Goal: Information Seeking & Learning: Learn about a topic

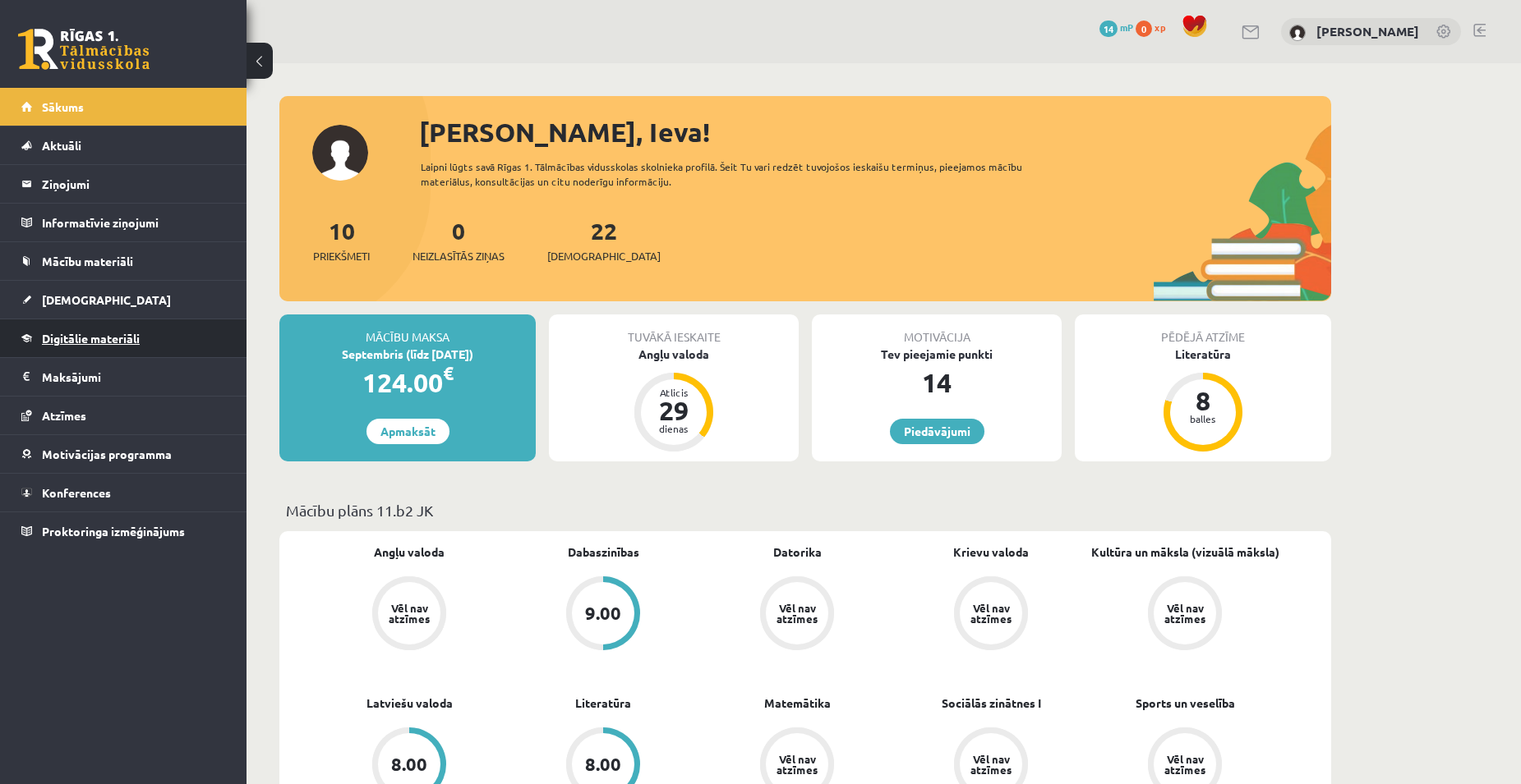
click at [138, 336] on span "Digitālie materiāli" at bounding box center [90, 338] width 98 height 14
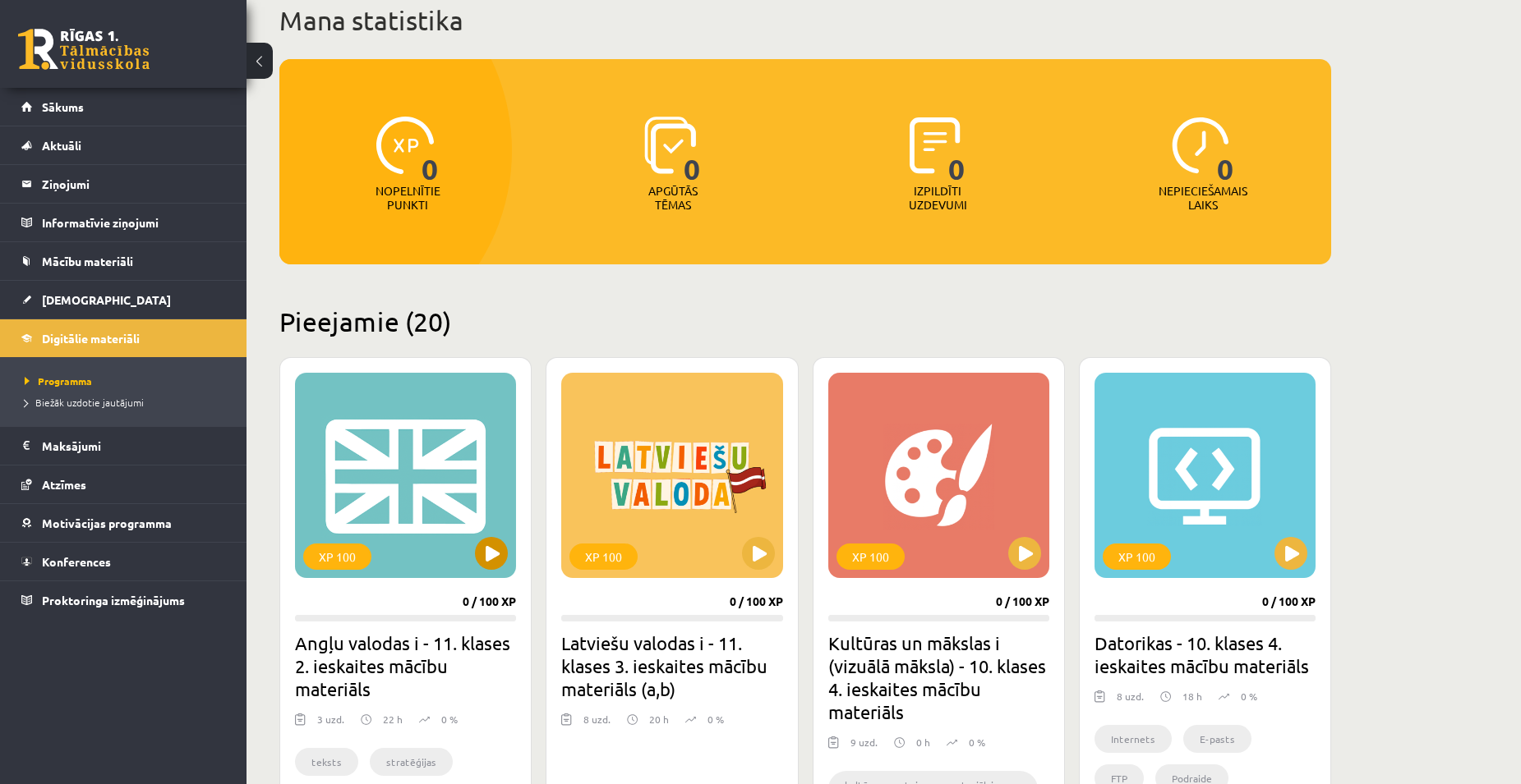
scroll to position [82, 0]
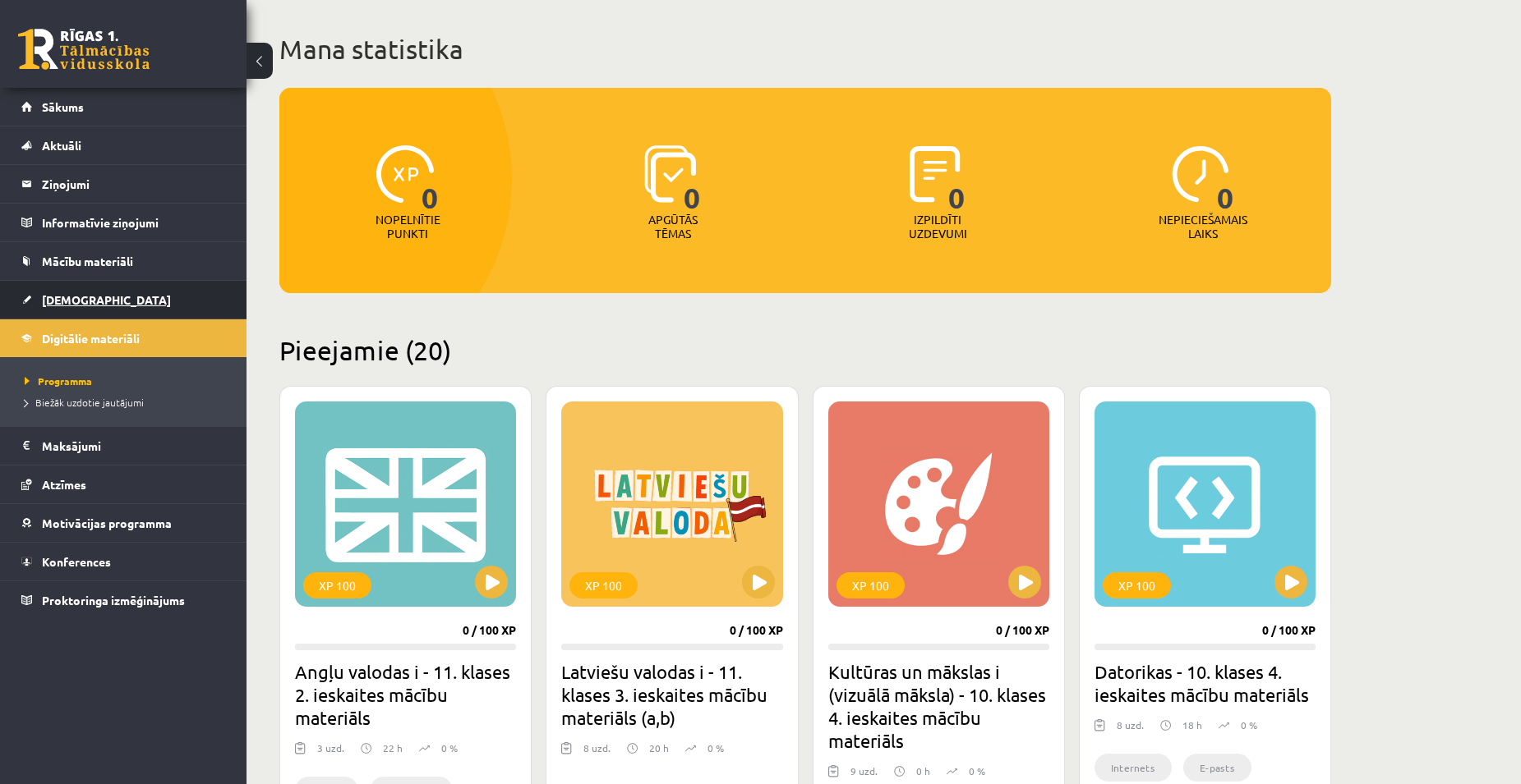
click at [74, 295] on span "[DEMOGRAPHIC_DATA]" at bounding box center [106, 299] width 129 height 14
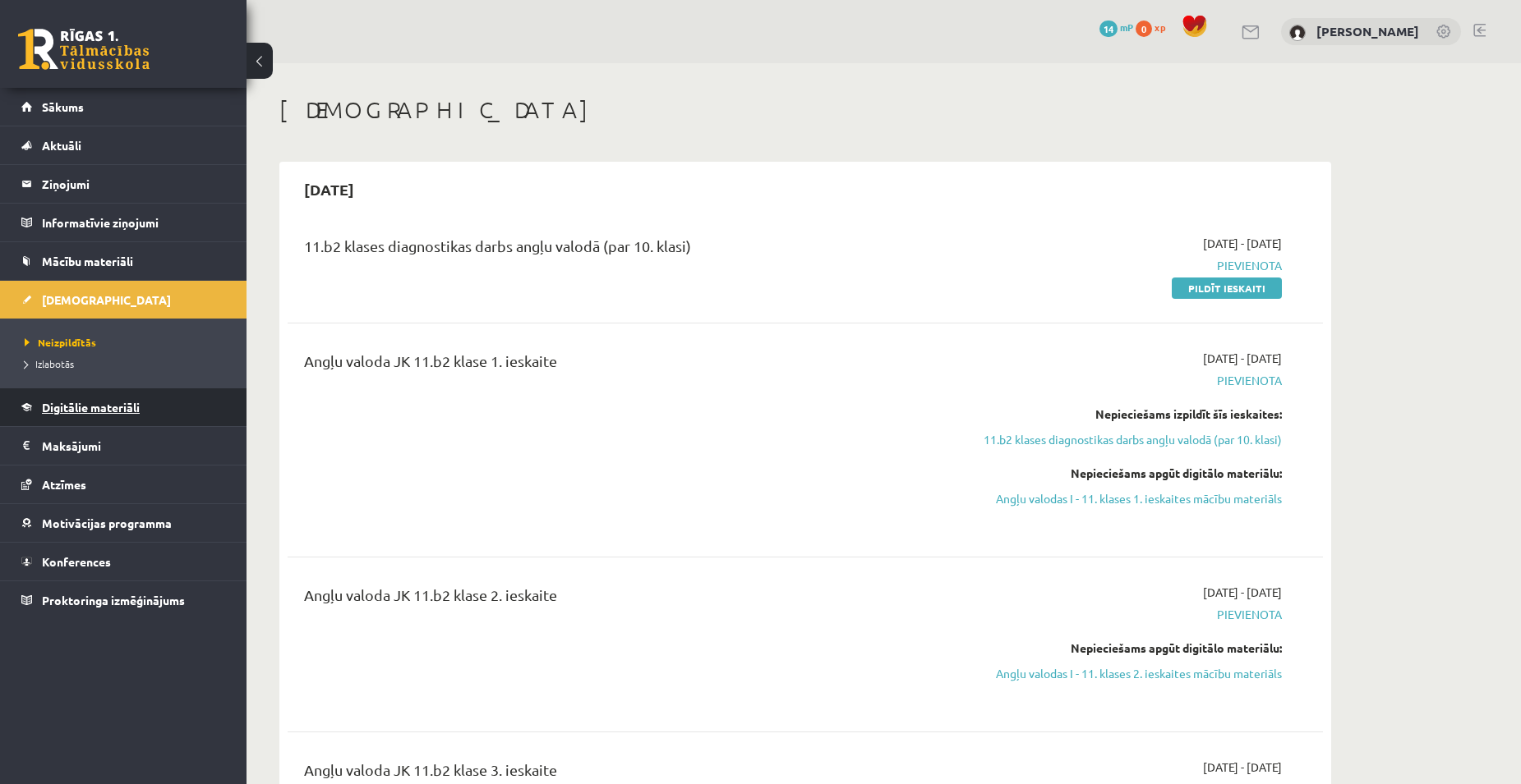
click at [63, 406] on span "Digitālie materiāli" at bounding box center [90, 407] width 98 height 14
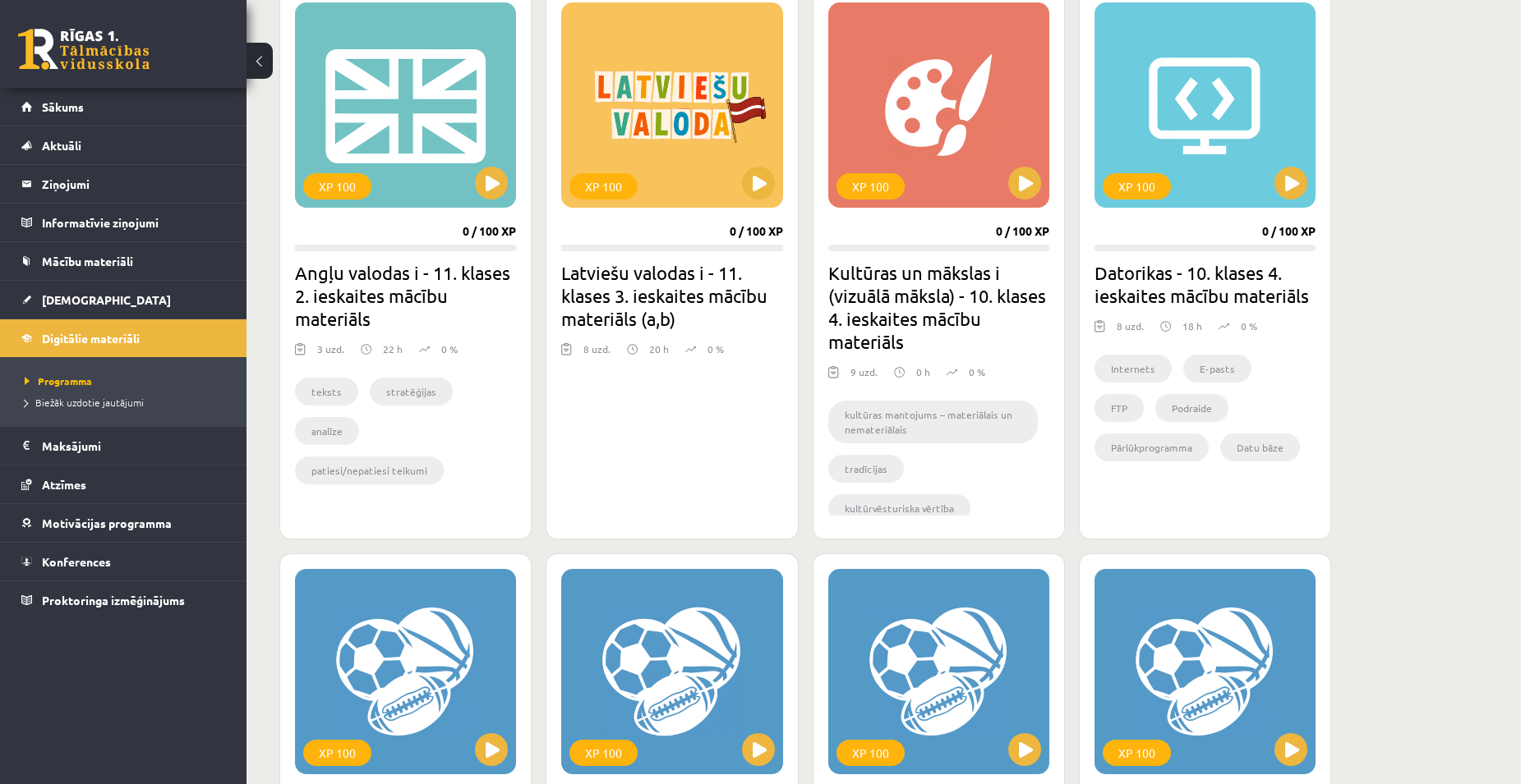
scroll to position [411, 0]
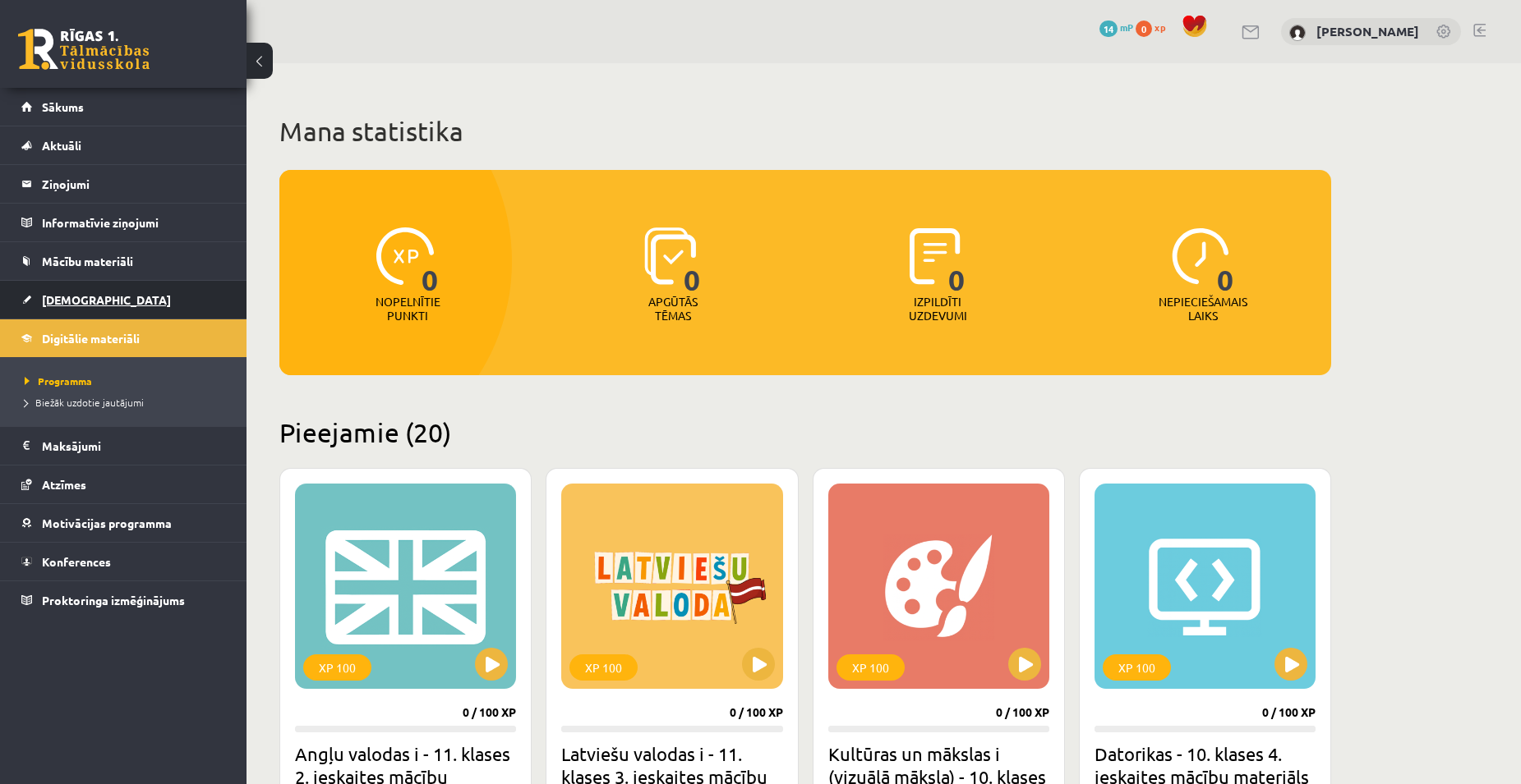
click at [69, 295] on span "[DEMOGRAPHIC_DATA]" at bounding box center [106, 299] width 129 height 14
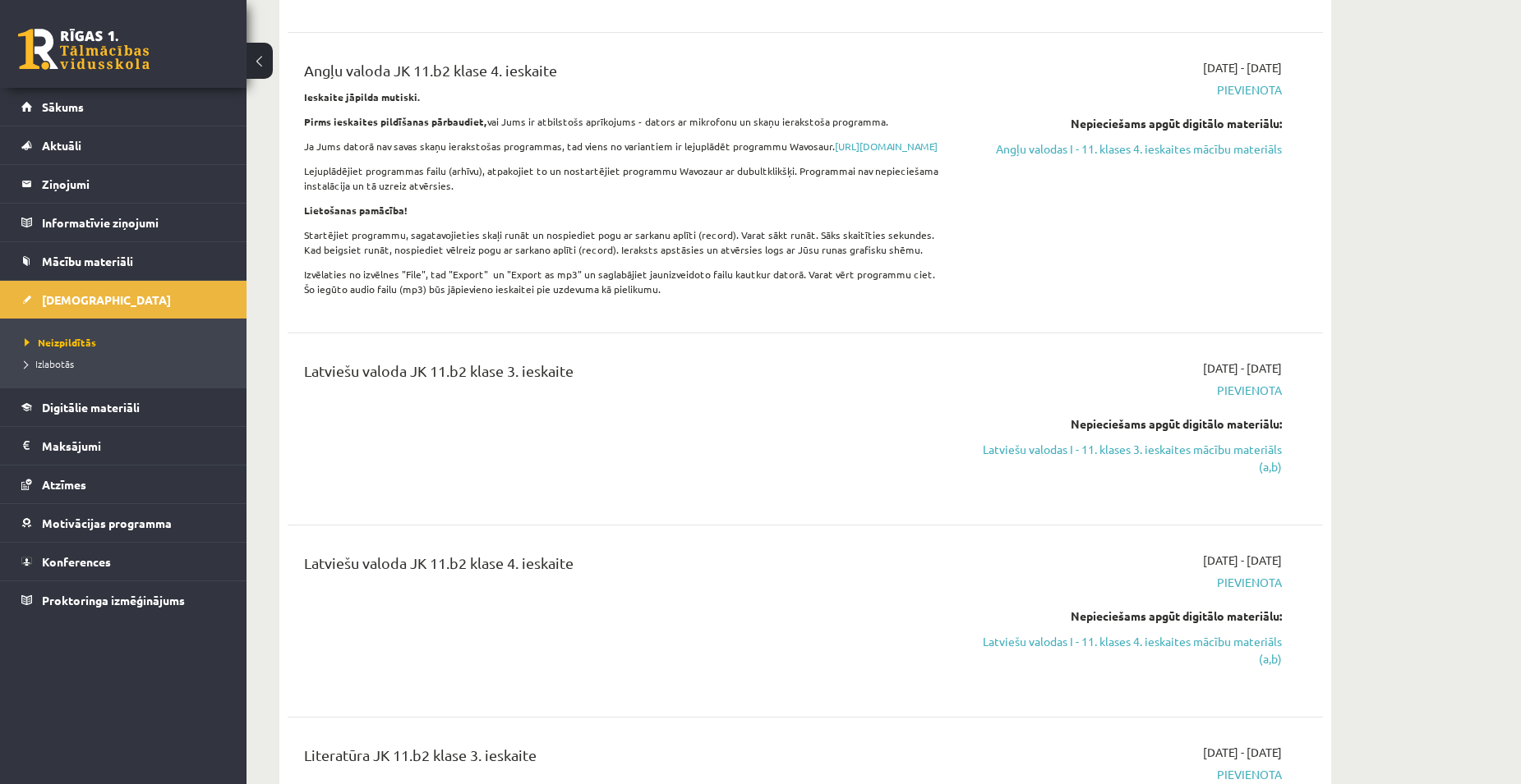
scroll to position [903, 0]
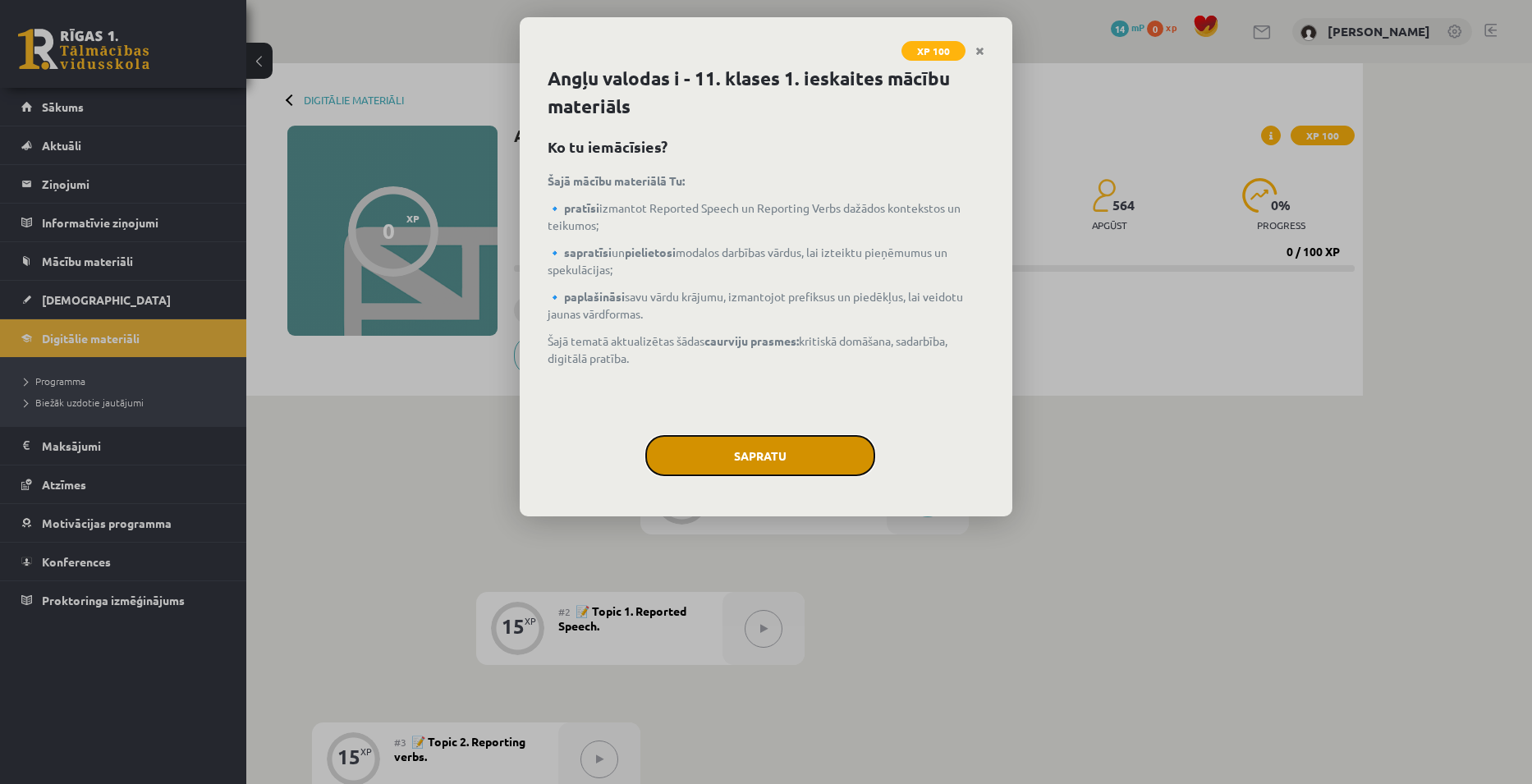
click at [840, 461] on button "Sapratu" at bounding box center [761, 455] width 230 height 41
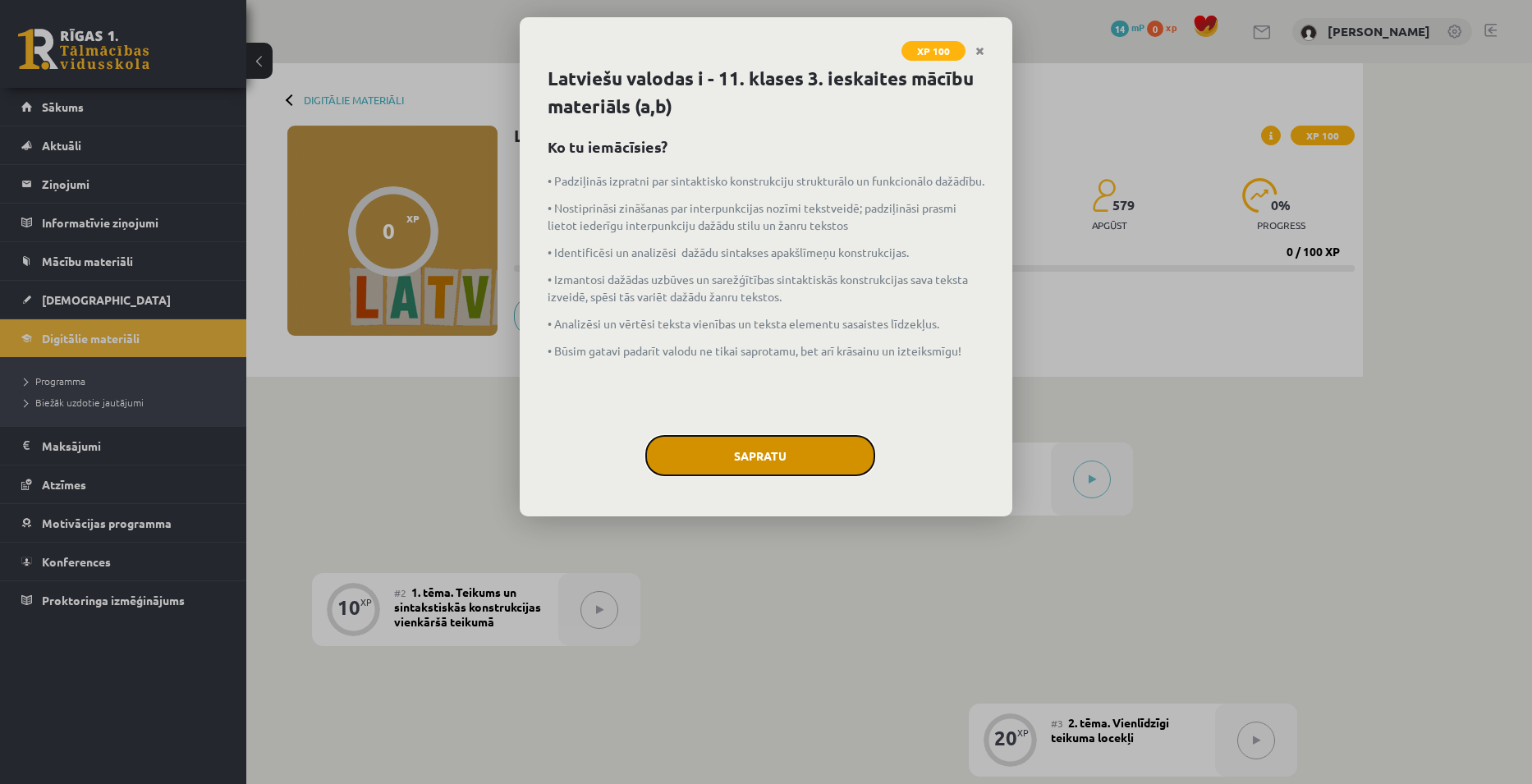
click at [809, 464] on button "Sapratu" at bounding box center [761, 455] width 230 height 41
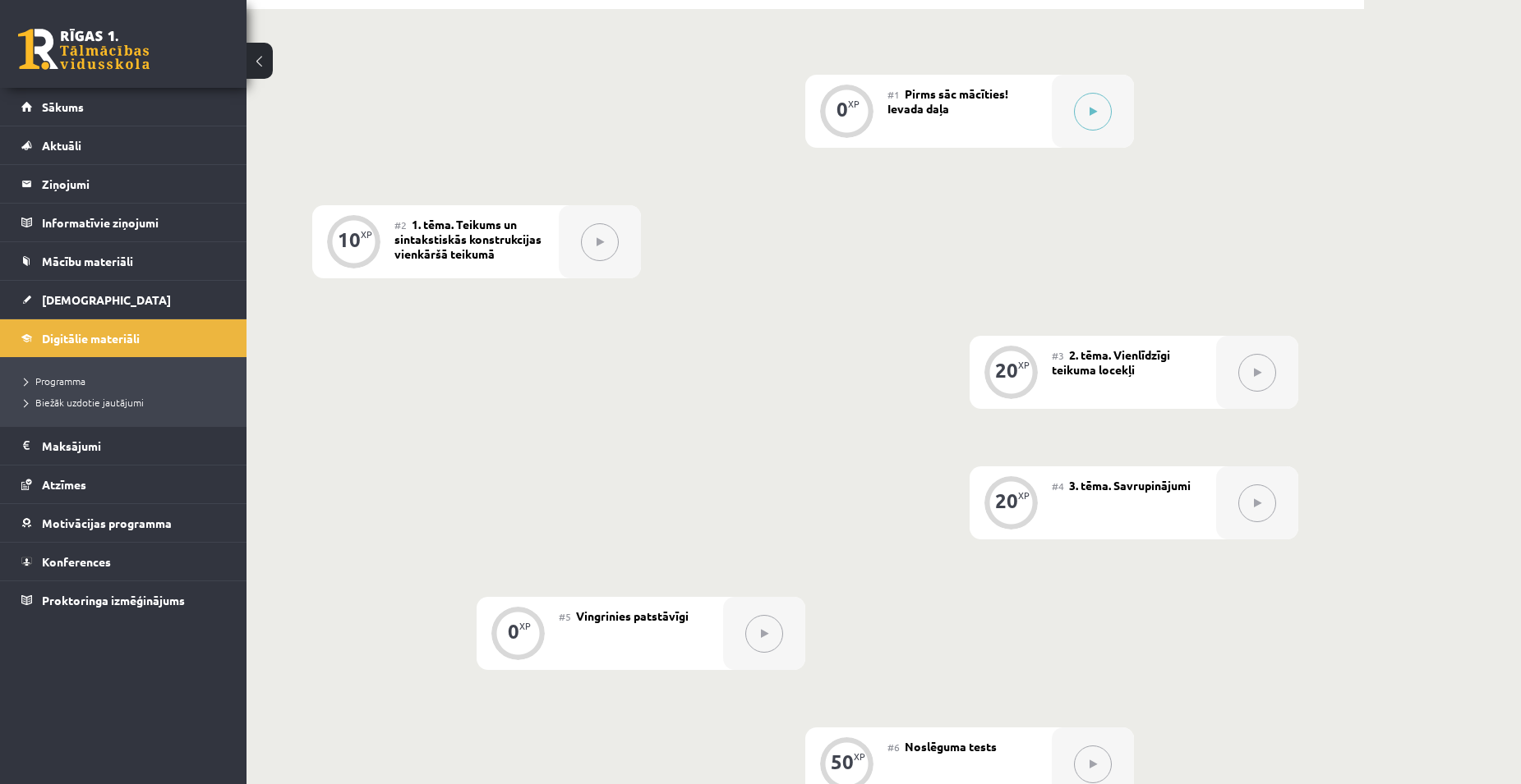
scroll to position [328, 0]
